Goal: Task Accomplishment & Management: Complete application form

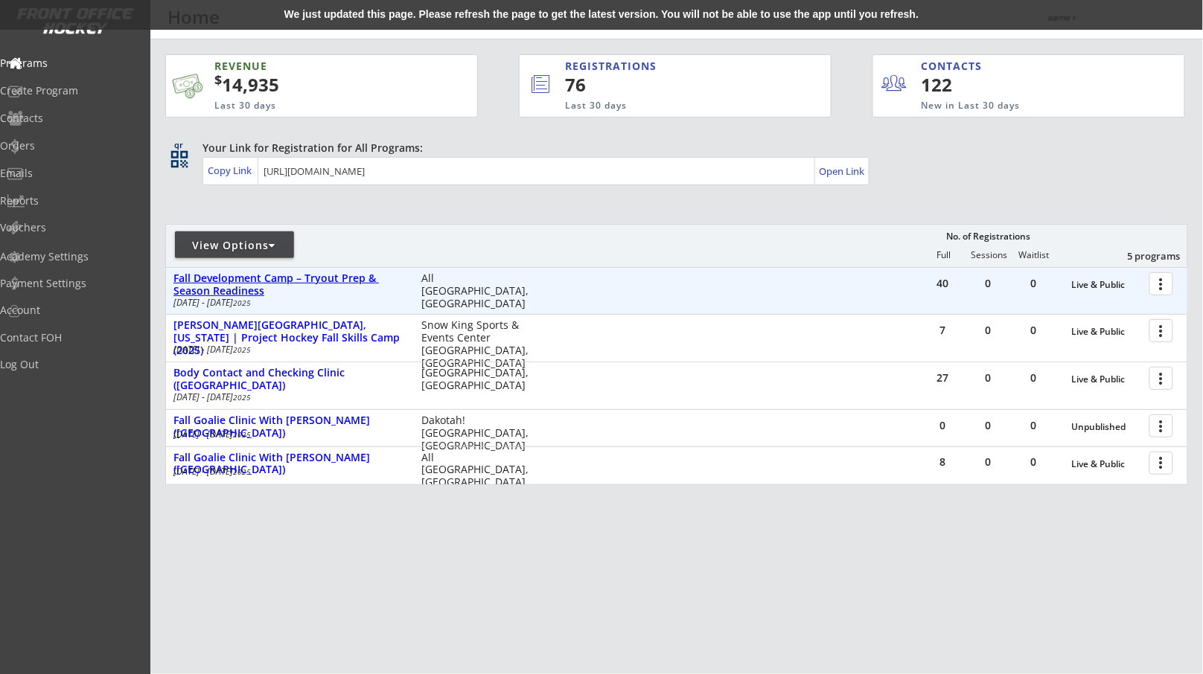
click at [294, 293] on div "Fall Development Camp – Tryout Prep & Season Readiness" at bounding box center [289, 284] width 232 height 25
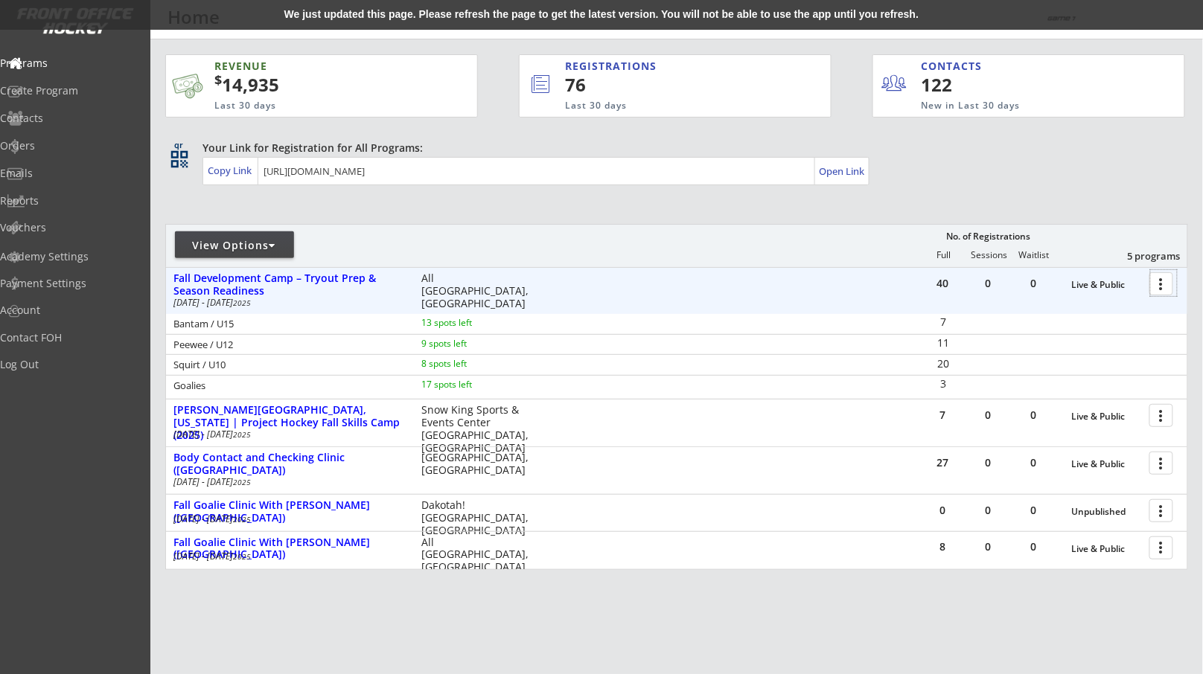
click at [1167, 283] on div at bounding box center [1164, 283] width 26 height 26
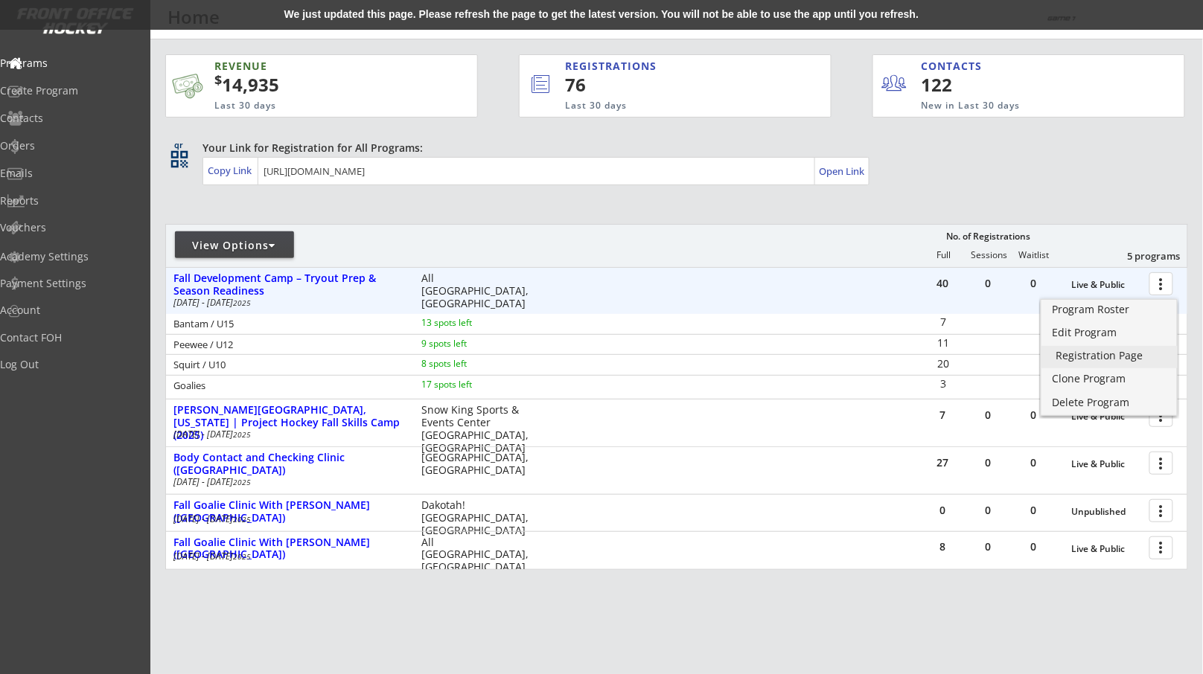
click at [1079, 351] on div "Registration Page" at bounding box center [1109, 356] width 107 height 10
click at [1103, 307] on div "Program Roster" at bounding box center [1109, 309] width 107 height 10
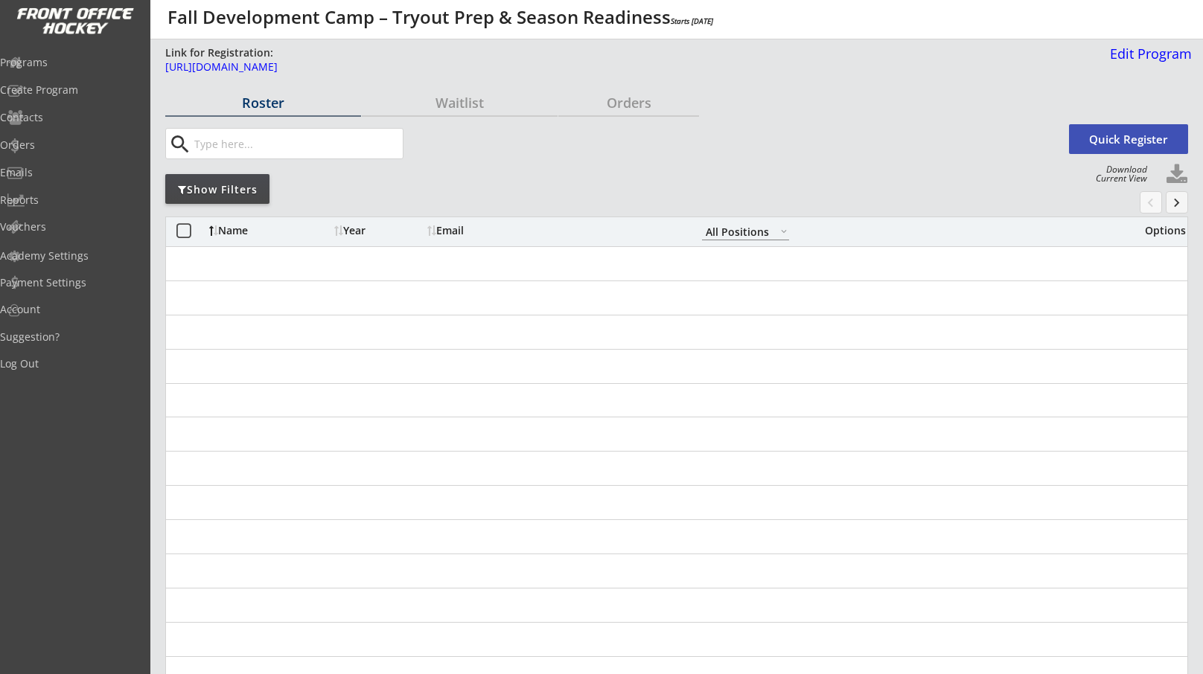
select select ""All Positions""
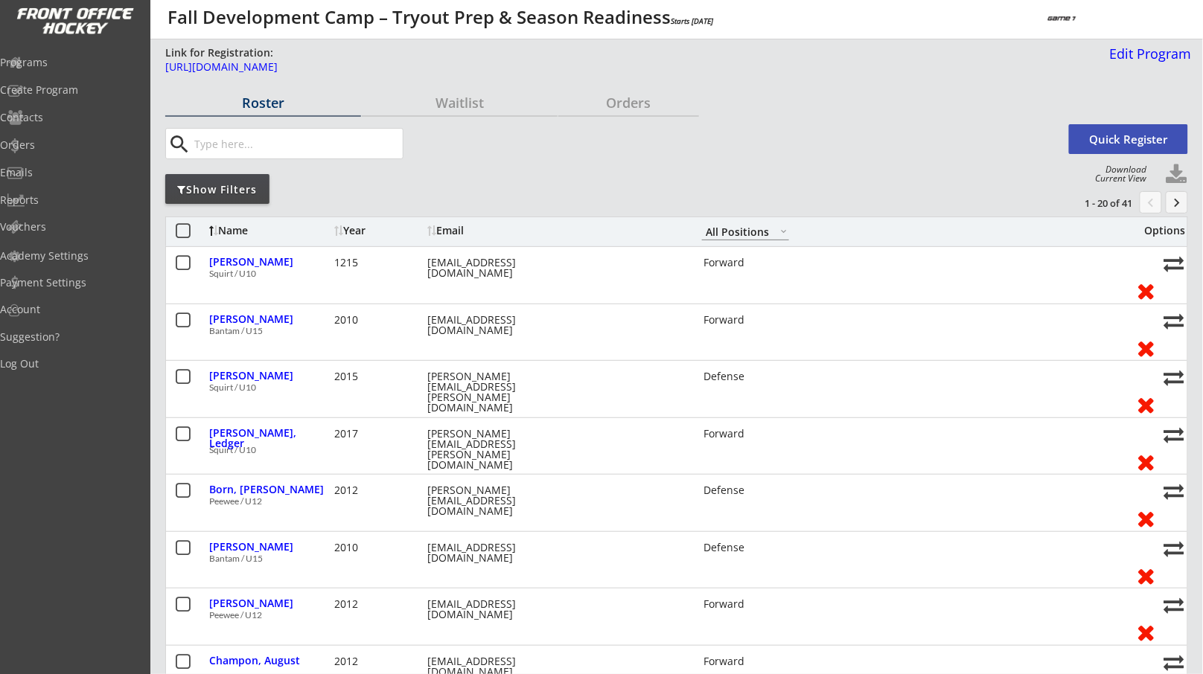
click at [236, 196] on div "Show Filters" at bounding box center [217, 189] width 104 height 15
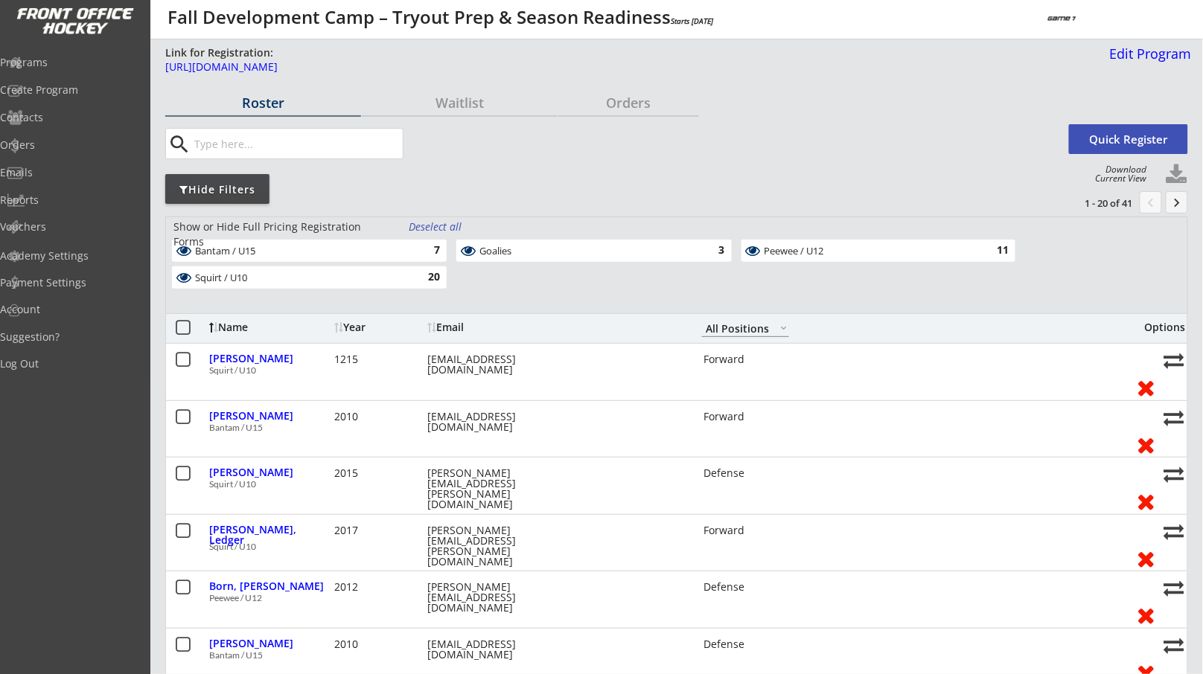
click at [401, 247] on div "Bantam / U15" at bounding box center [300, 252] width 211 height 12
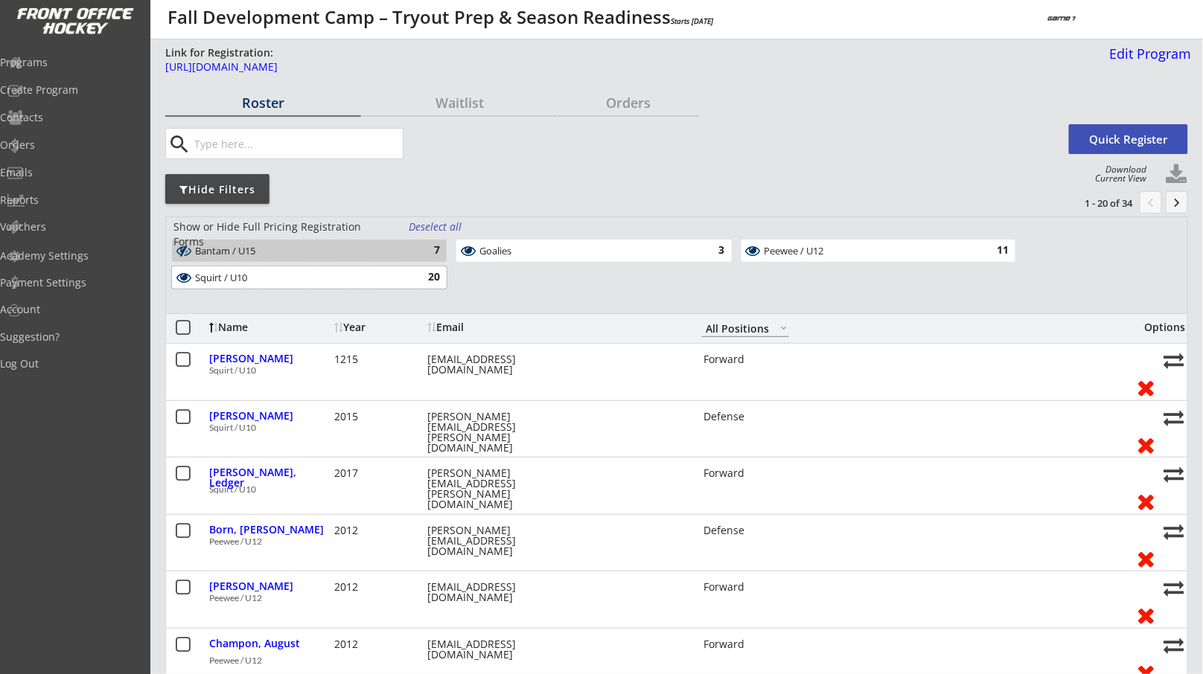
click at [421, 279] on div "20" at bounding box center [425, 277] width 30 height 15
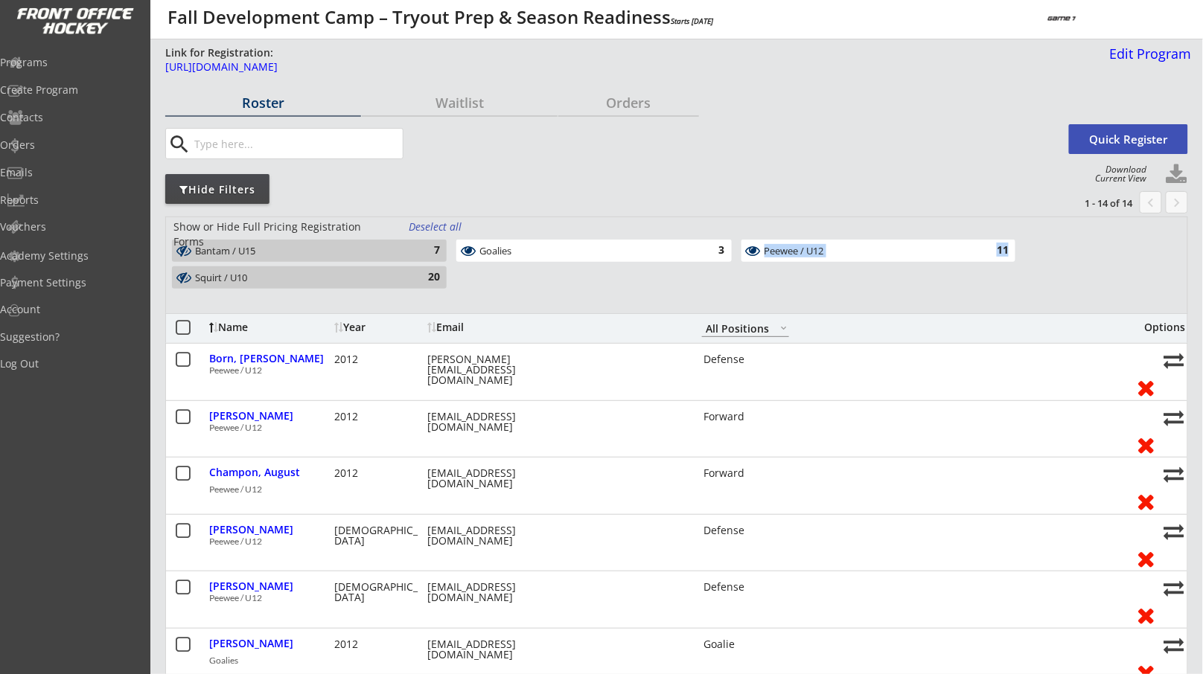
click at [775, 243] on div "Peewee / U12 11" at bounding box center [878, 251] width 274 height 22
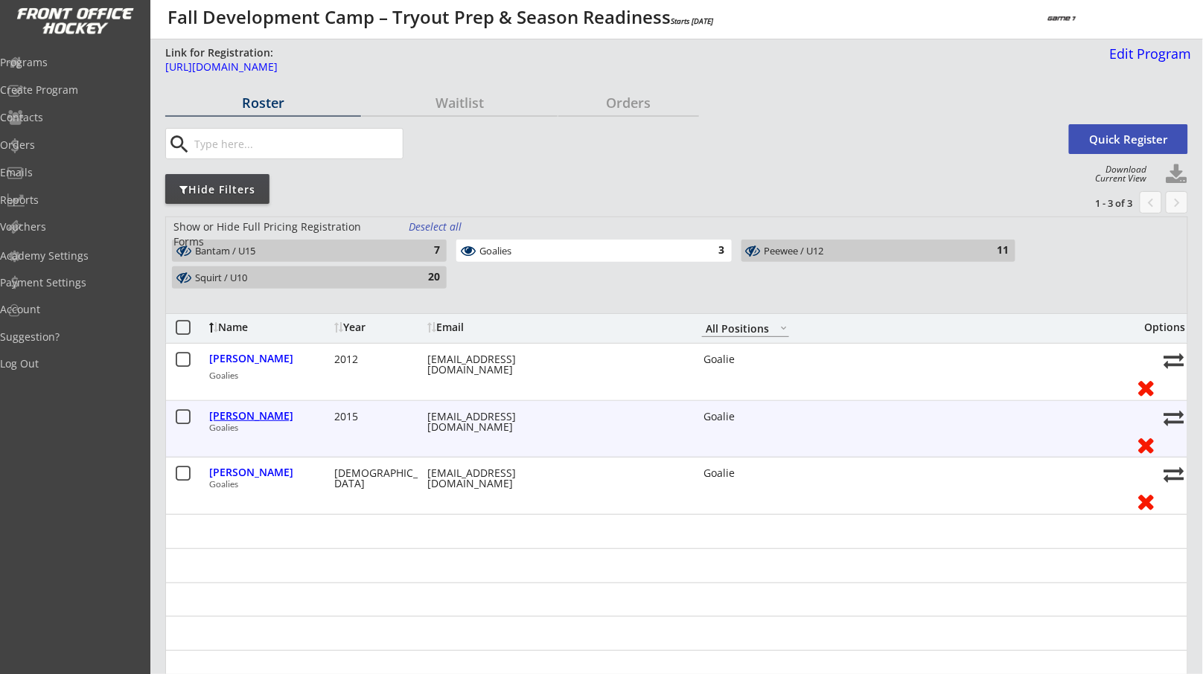
click at [264, 411] on div "[PERSON_NAME]" at bounding box center [269, 416] width 121 height 10
select select ""Goalie""
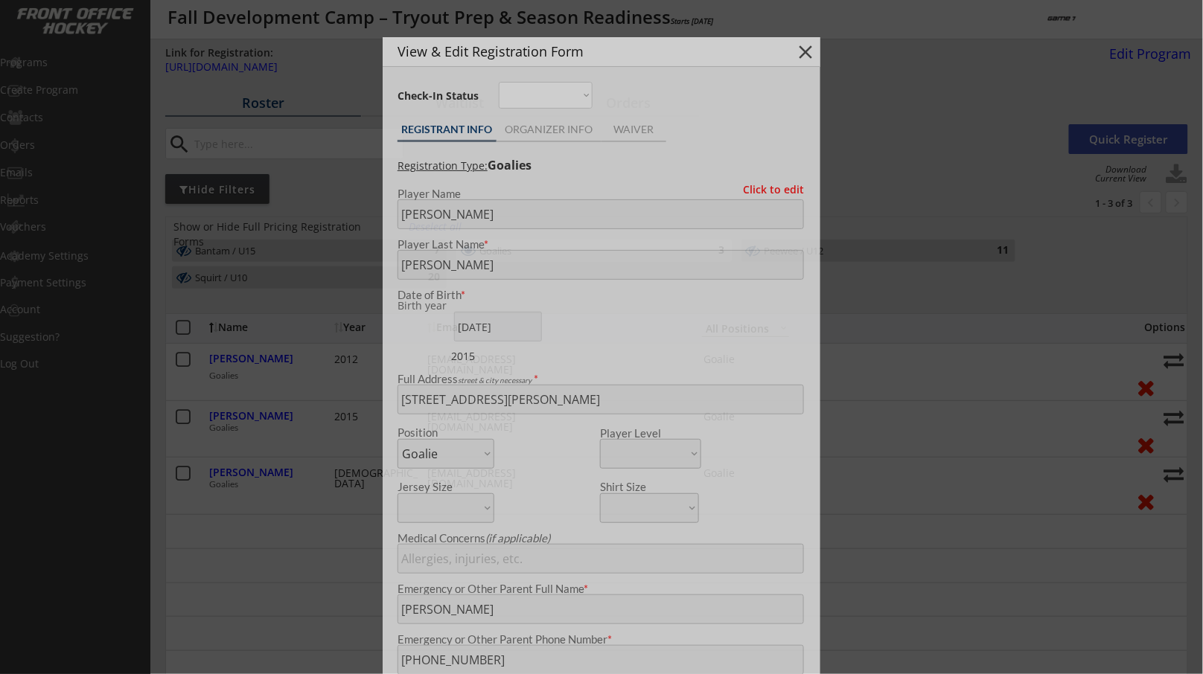
type input "[DEMOGRAPHIC_DATA]"
type input "Mankato 10U B1"
type input "Blue Cross Blue Shield"
type input "MNA137778121001"
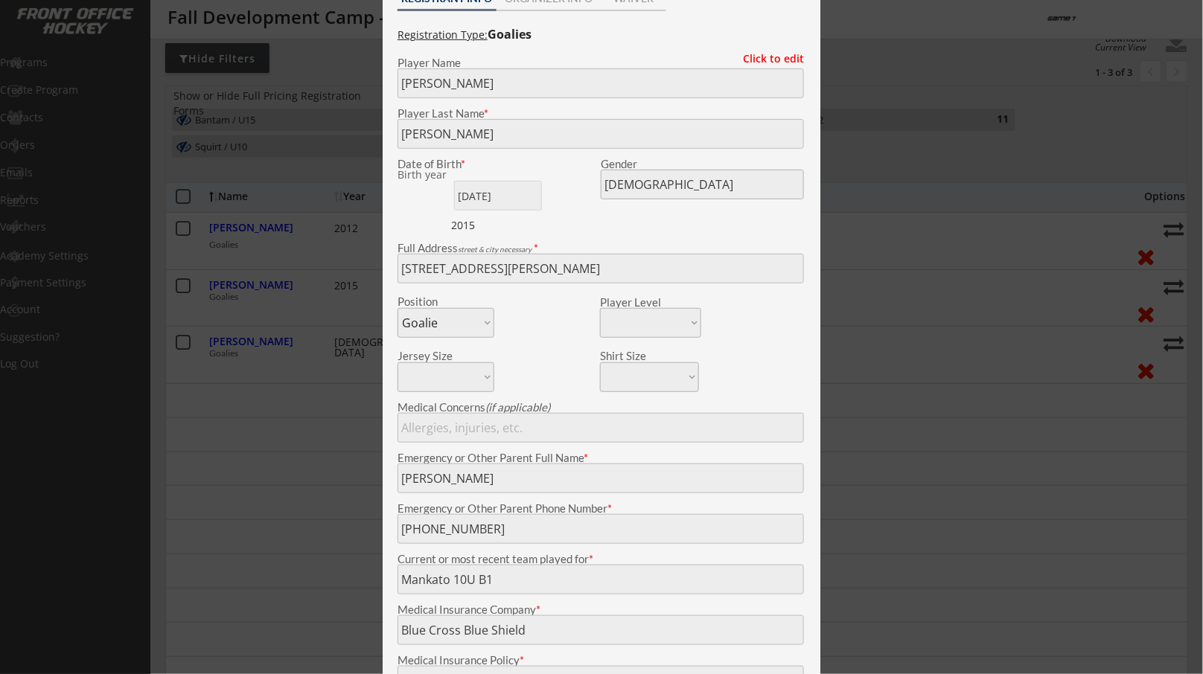
scroll to position [240, 0]
